Goal: Task Accomplishment & Management: Complete application form

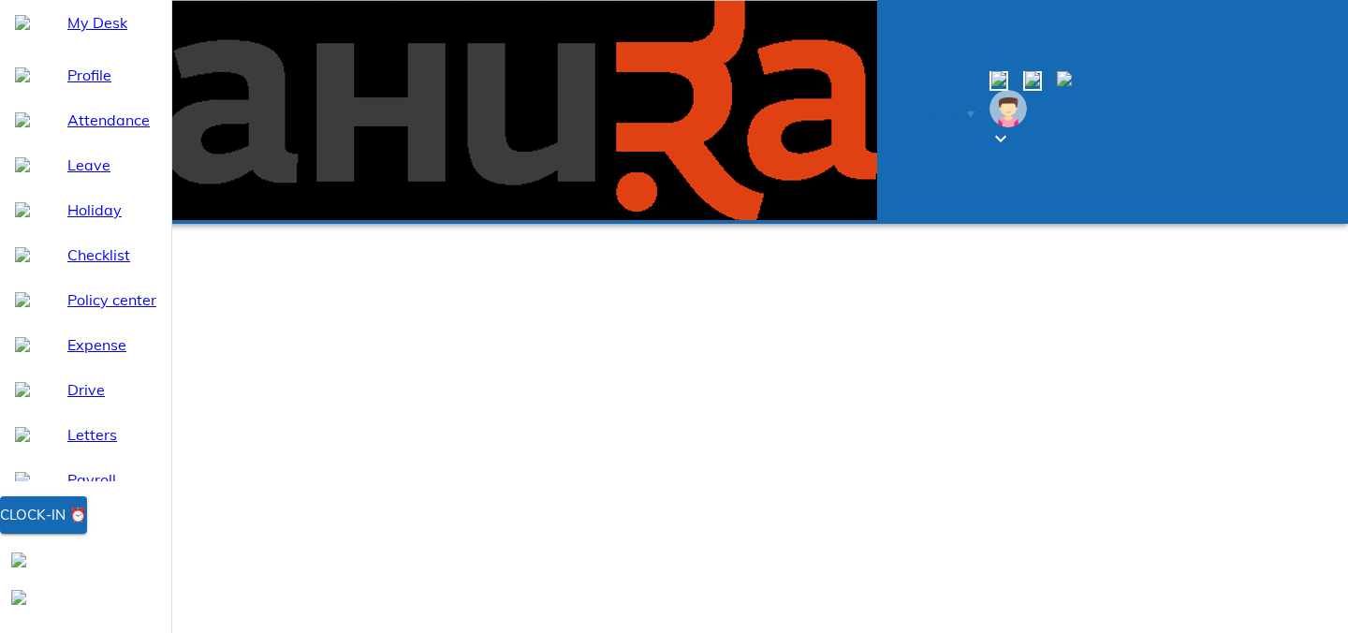
click at [106, 131] on span "Attendance" at bounding box center [111, 120] width 89 height 22
select select "9"
type input "09:08"
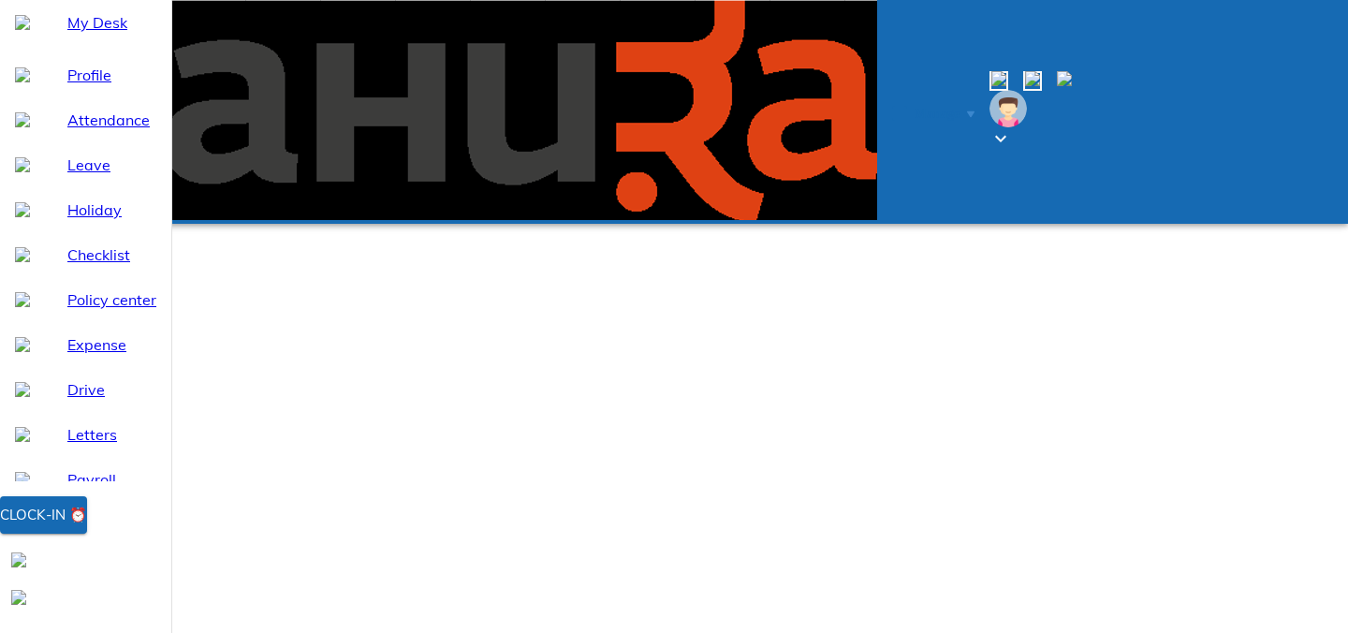
type textarea "w"
type textarea "x"
type textarea "wf"
type textarea "x"
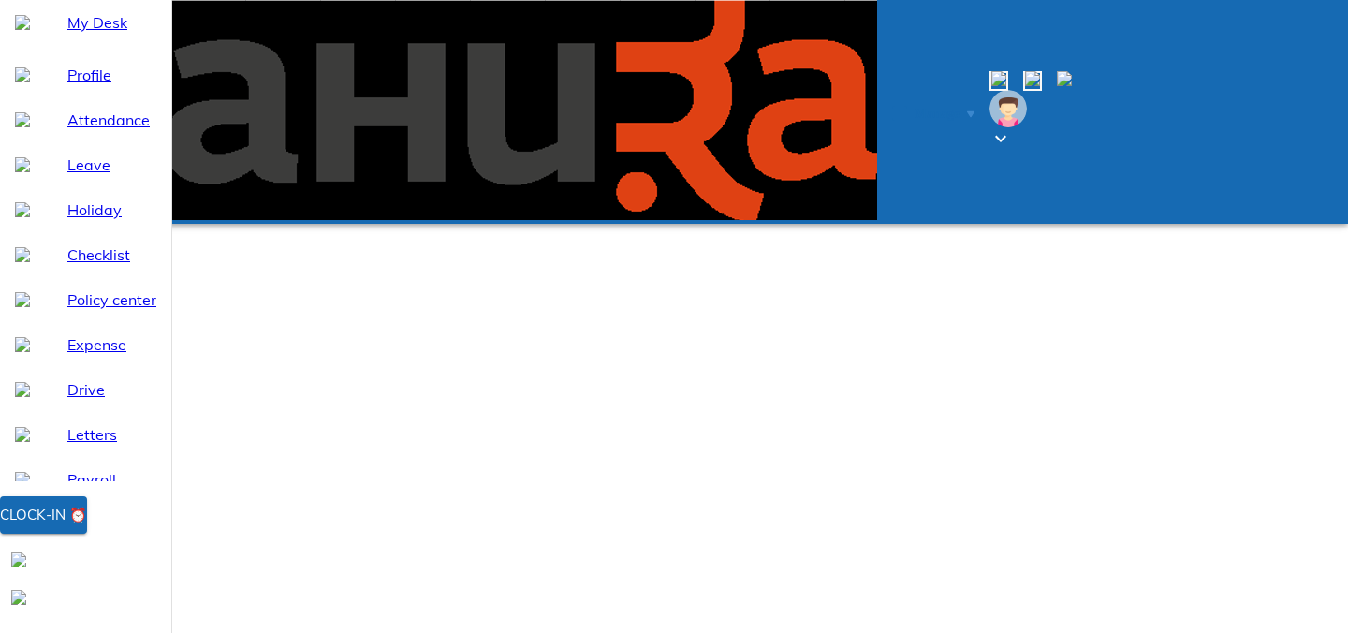
type textarea "wfh"
type textarea "x"
type textarea "wfh"
type textarea "x"
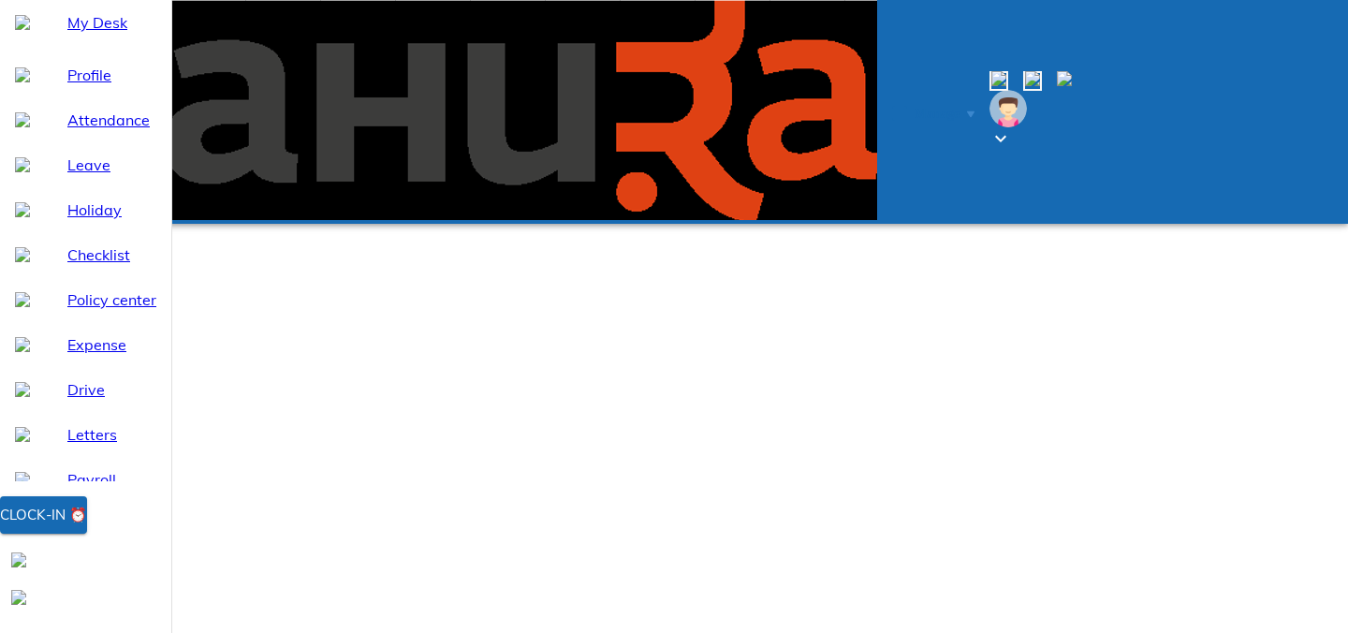
type input "09:08"
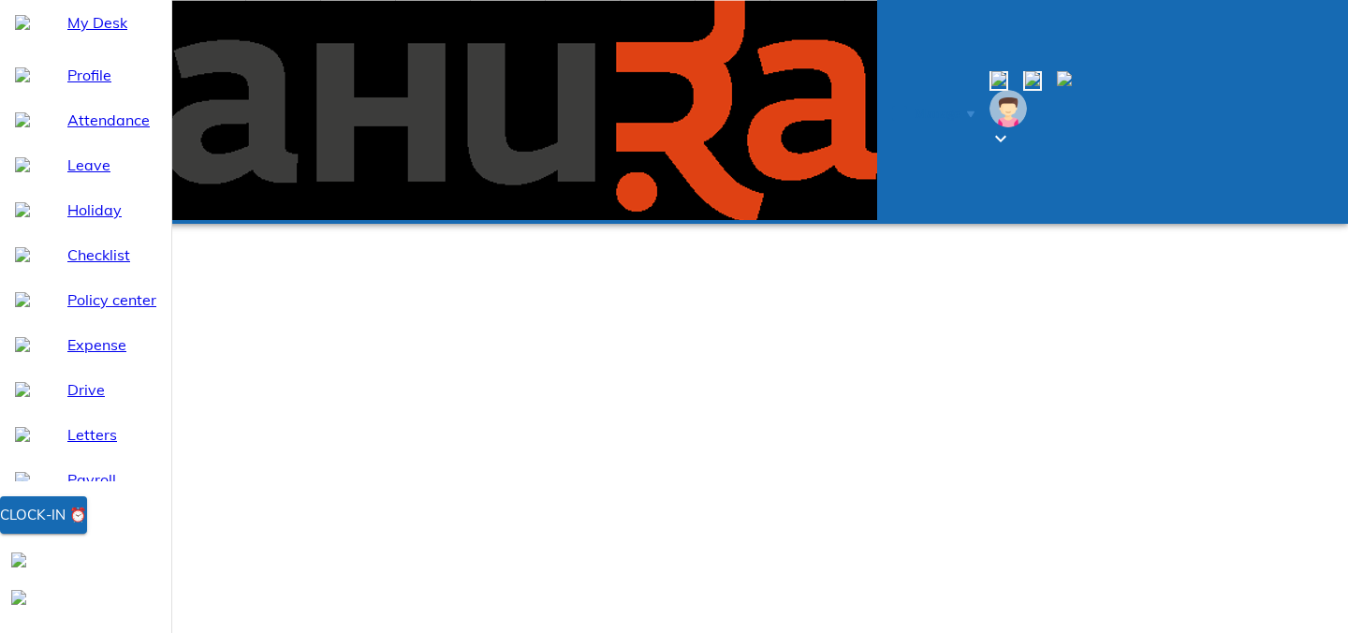
type textarea "w"
type textarea "x"
type textarea "wf"
type textarea "x"
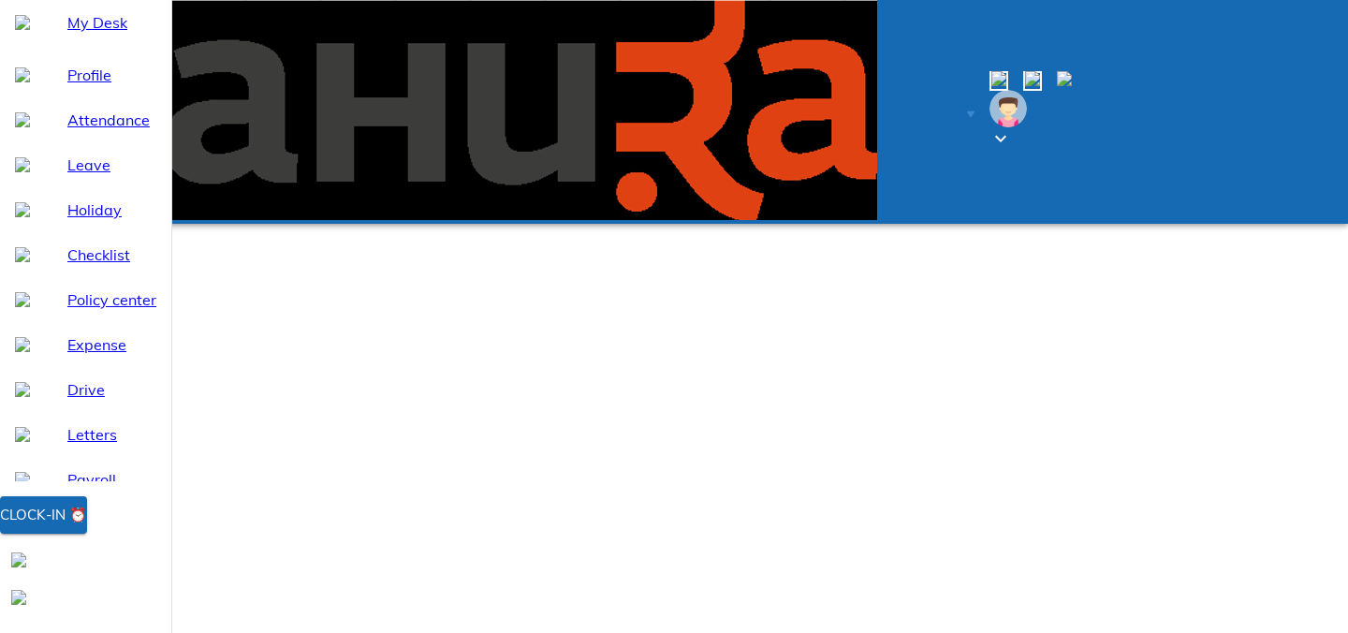
type textarea "wfh"
type textarea "x"
type textarea "wfh"
type textarea "x"
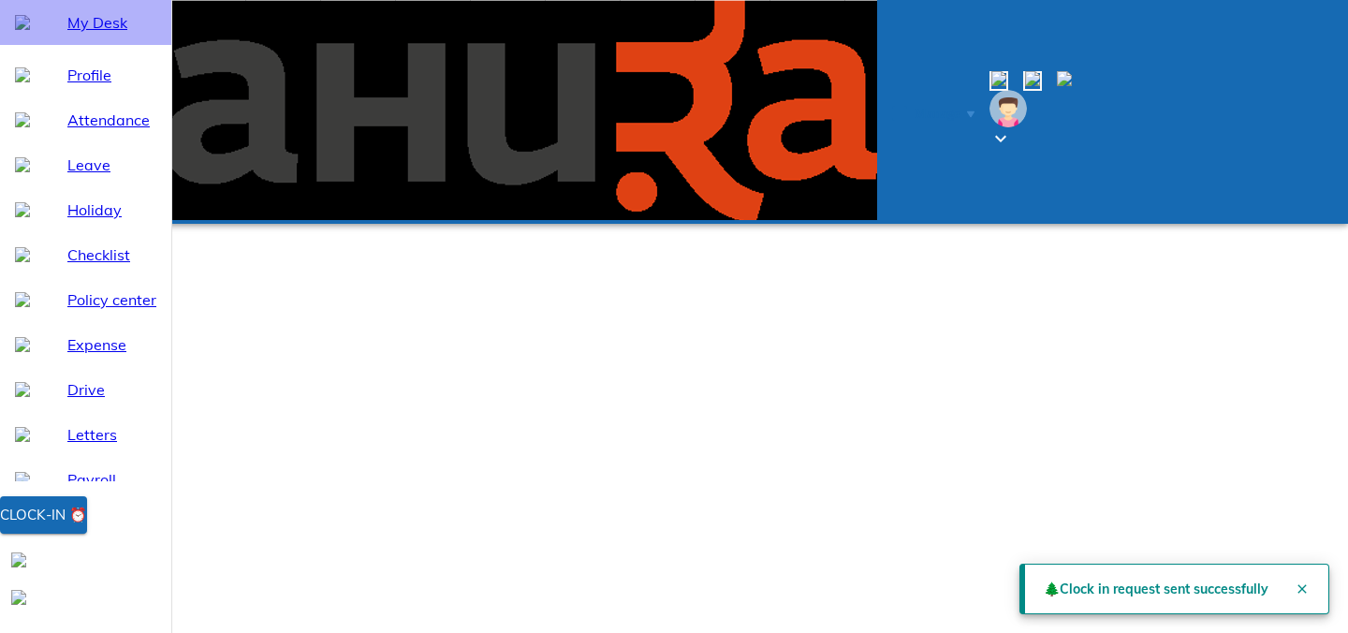
click at [148, 34] on span "My Desk" at bounding box center [111, 22] width 89 height 22
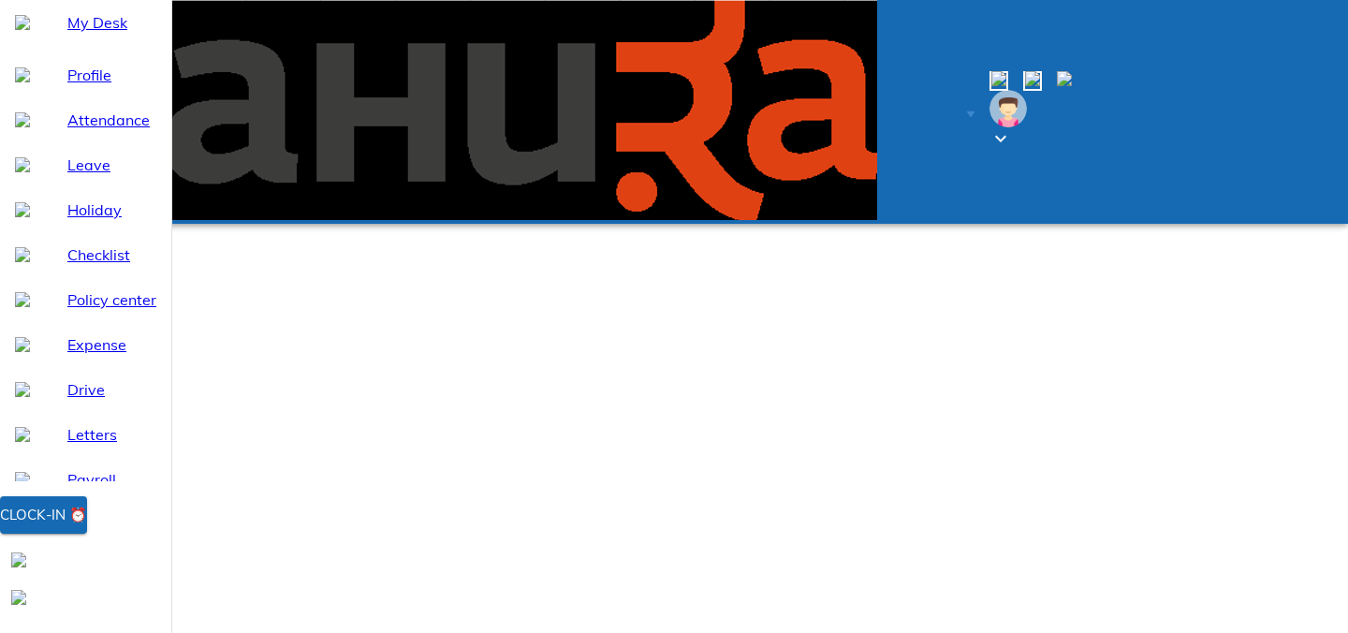
click at [42, 45] on div "My Desk" at bounding box center [85, 22] width 171 height 45
click at [123, 34] on span "My Desk" at bounding box center [111, 22] width 89 height 22
